Goal: Task Accomplishment & Management: Manage account settings

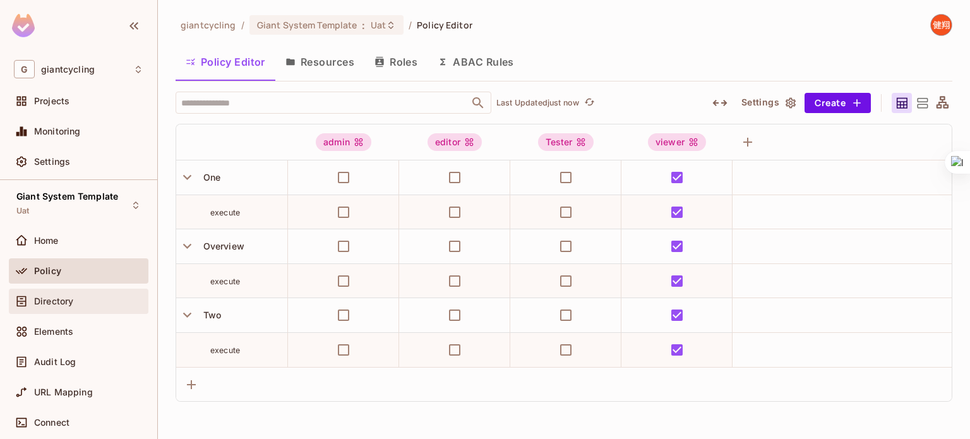
click at [96, 299] on div "Directory" at bounding box center [88, 301] width 109 height 10
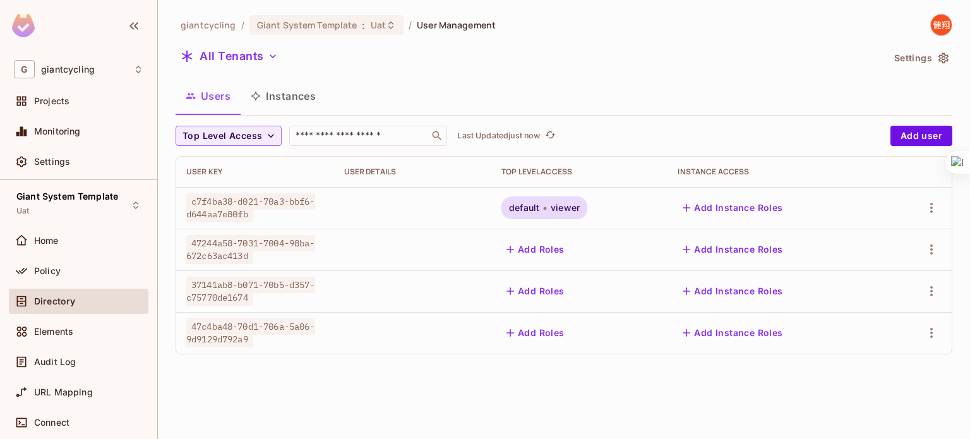
click at [412, 391] on div "giantcycling / Giant System Template : Uat / User Management All Tenants Settin…" at bounding box center [564, 219] width 812 height 439
click at [534, 338] on button "Add Roles" at bounding box center [536, 333] width 68 height 20
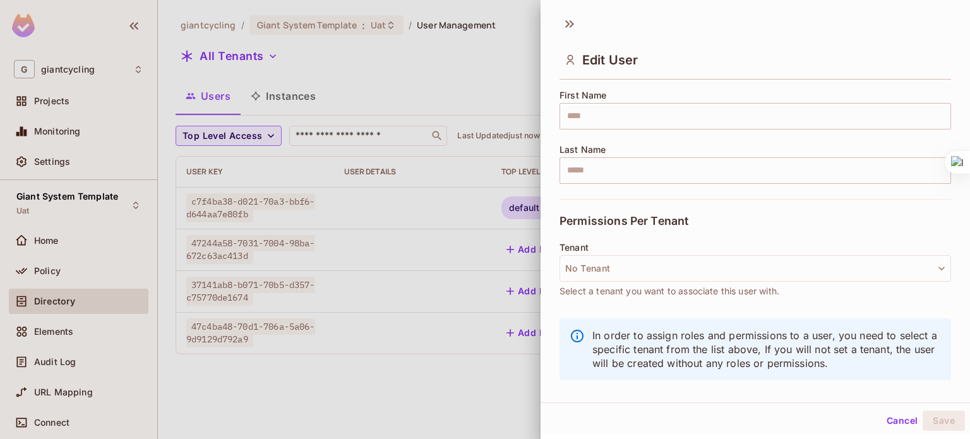
scroll to position [157, 0]
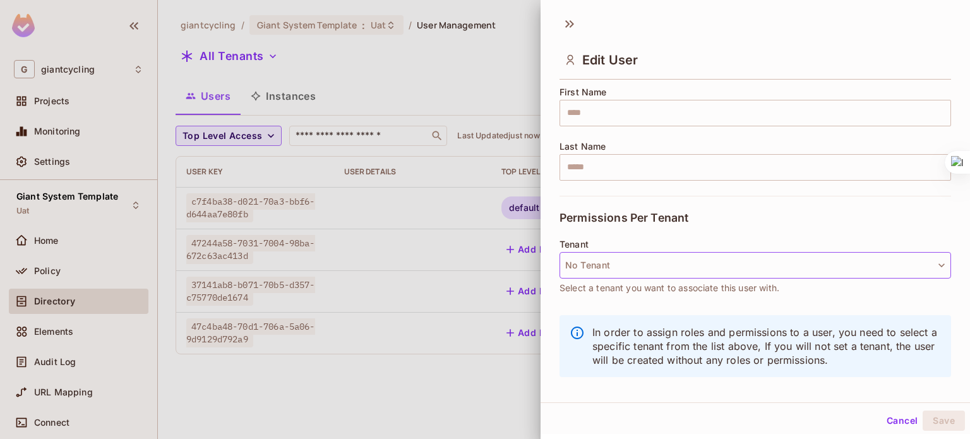
click at [936, 265] on icon "button" at bounding box center [942, 265] width 13 height 13
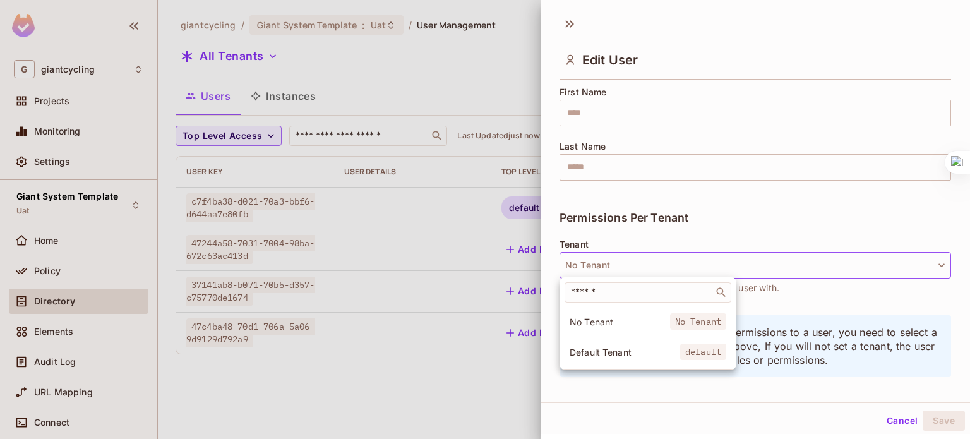
click at [618, 351] on span "Default Tenant" at bounding box center [625, 352] width 111 height 12
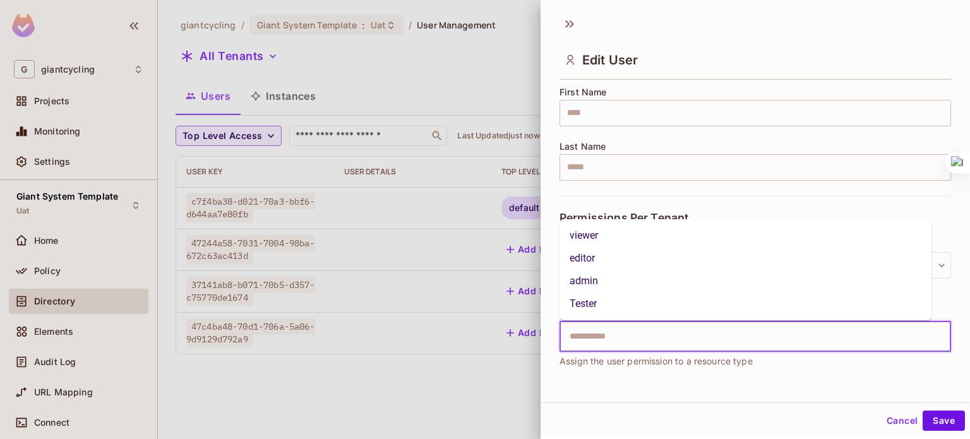
click at [627, 335] on input "text" at bounding box center [744, 336] width 365 height 25
click at [591, 239] on li "viewer" at bounding box center [746, 235] width 373 height 23
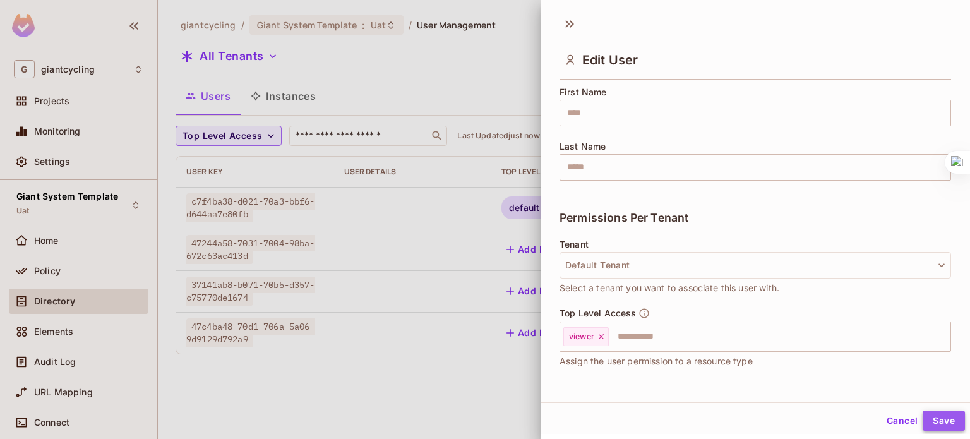
click at [931, 426] on button "Save" at bounding box center [944, 421] width 42 height 20
